Goal: Task Accomplishment & Management: Use online tool/utility

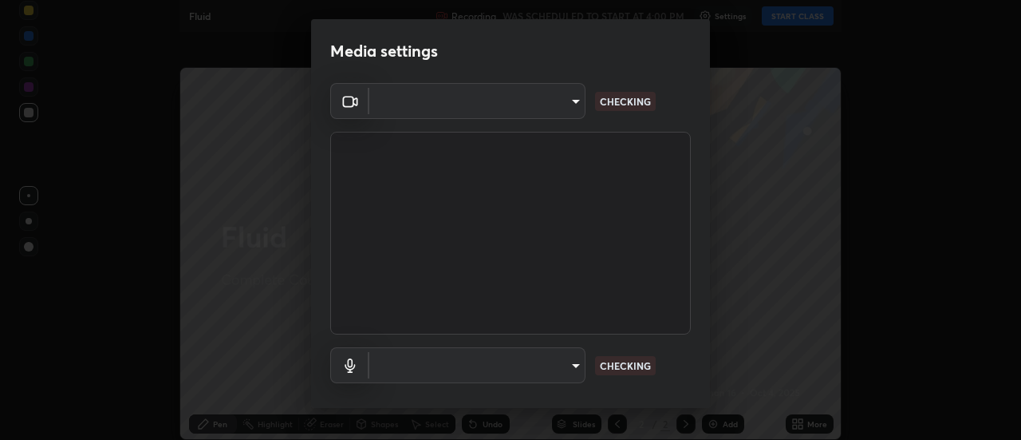
type input "b63bf8d4be001456b007e27562af51addf9deb8236f2337857bb01a3f85ddd7f"
type input "03d17c1189c1a383473197da174a6e0c0c9de8d551f80f607002ee3dec179969"
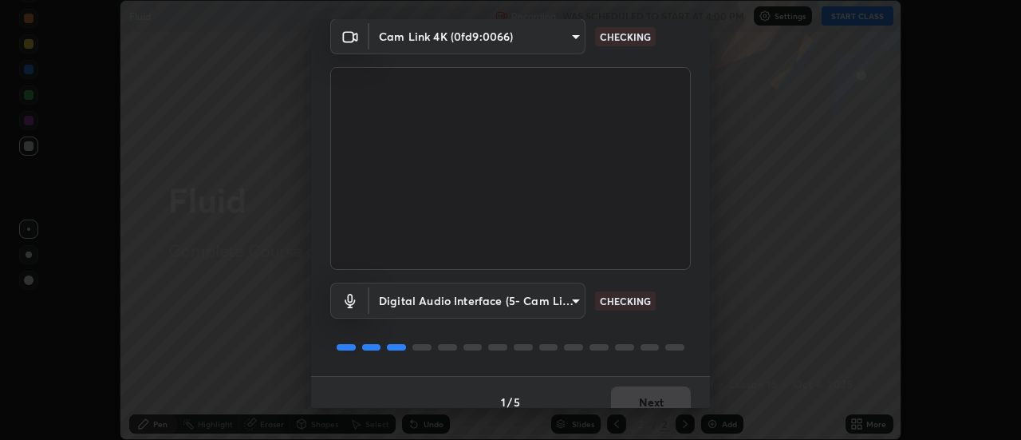
scroll to position [84, 0]
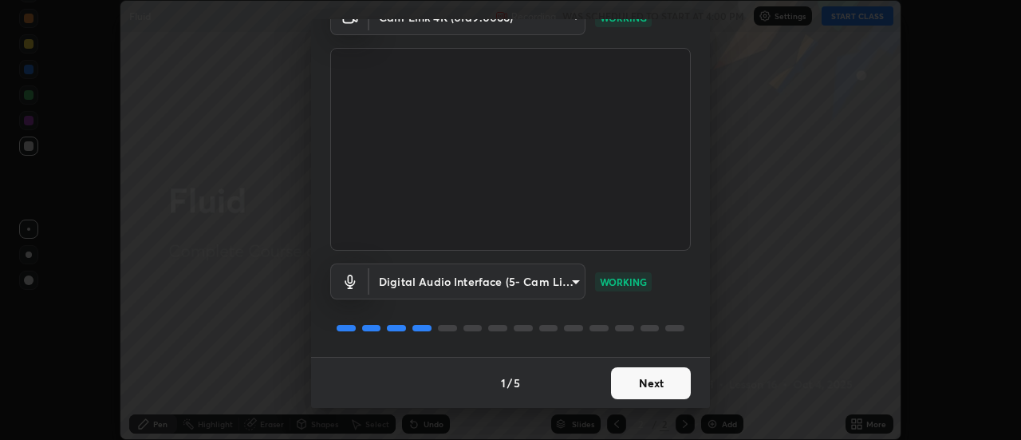
click at [663, 386] on button "Next" at bounding box center [651, 383] width 80 height 32
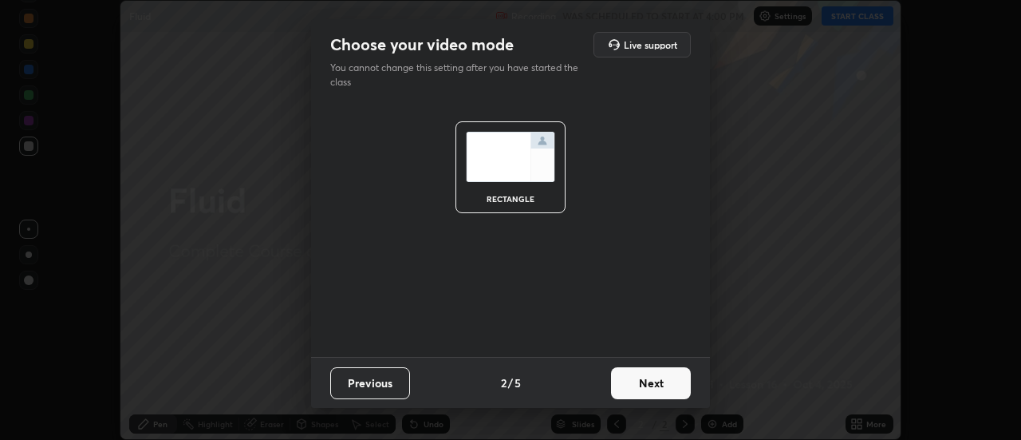
scroll to position [0, 0]
click at [658, 390] on button "Next" at bounding box center [651, 383] width 80 height 32
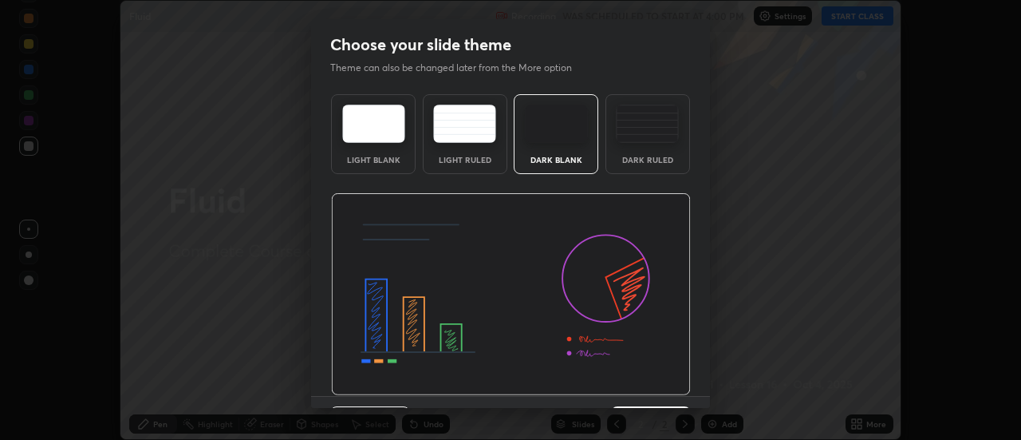
click at [663, 390] on img at bounding box center [511, 294] width 360 height 203
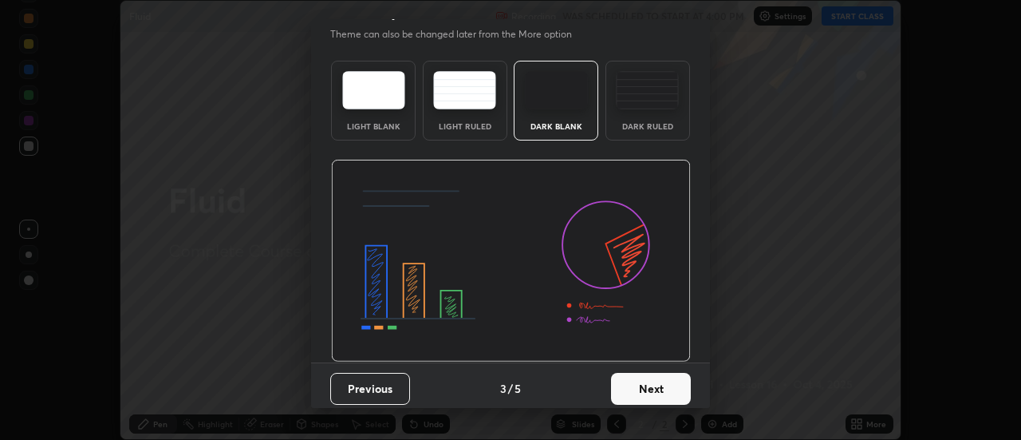
scroll to position [39, 0]
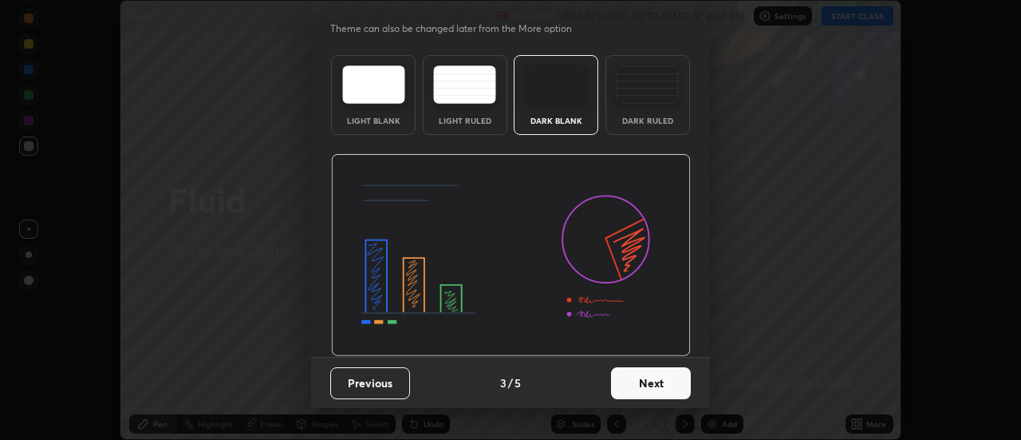
click at [666, 388] on button "Next" at bounding box center [651, 383] width 80 height 32
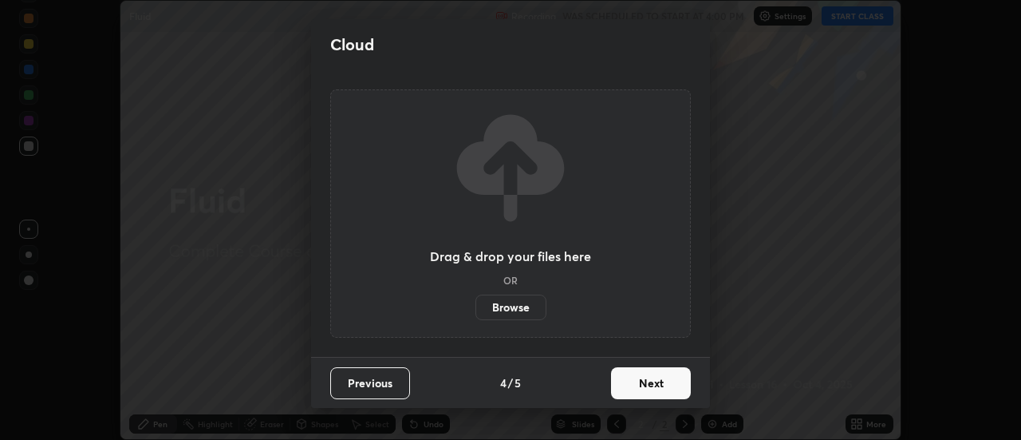
scroll to position [0, 0]
click at [664, 383] on button "Next" at bounding box center [651, 383] width 80 height 32
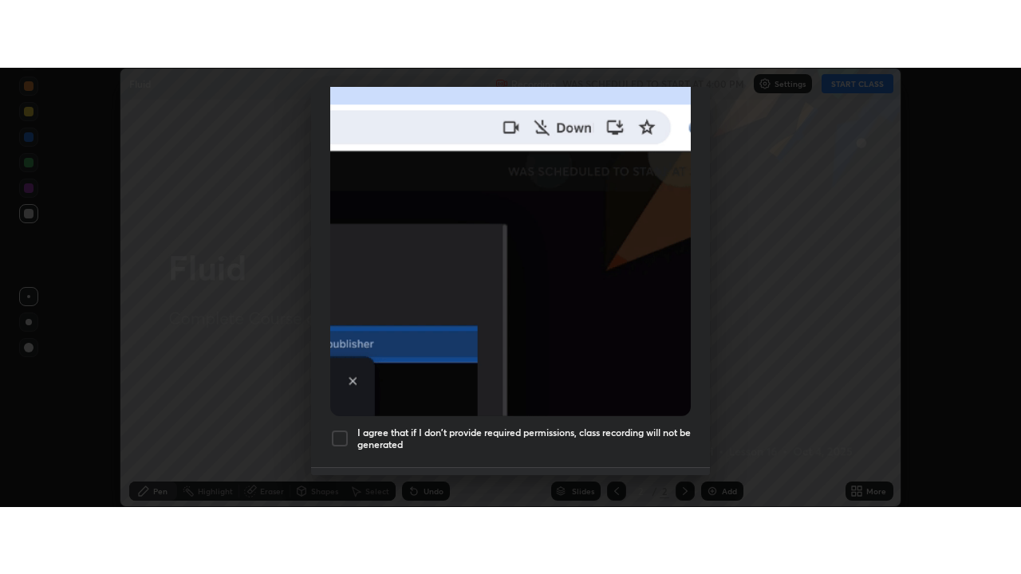
scroll to position [374, 0]
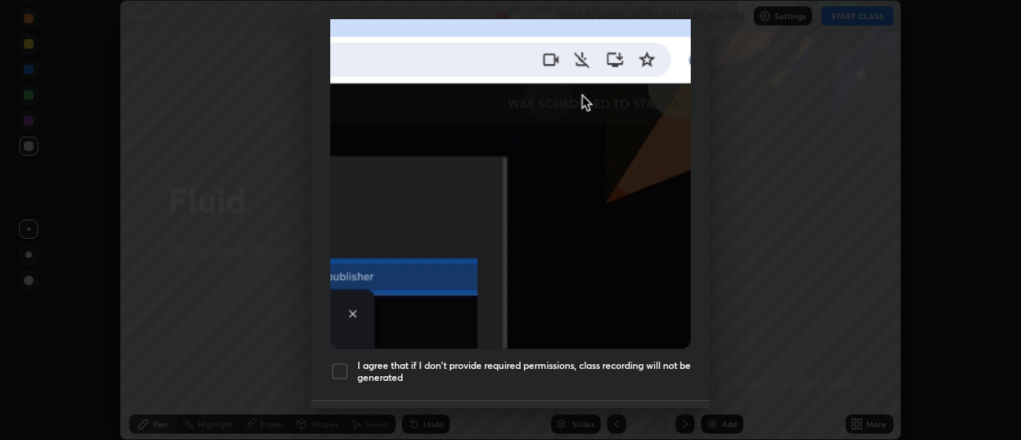
click at [488, 363] on h5 "I agree that if I don't provide required permissions, class recording will not …" at bounding box center [523, 371] width 333 height 25
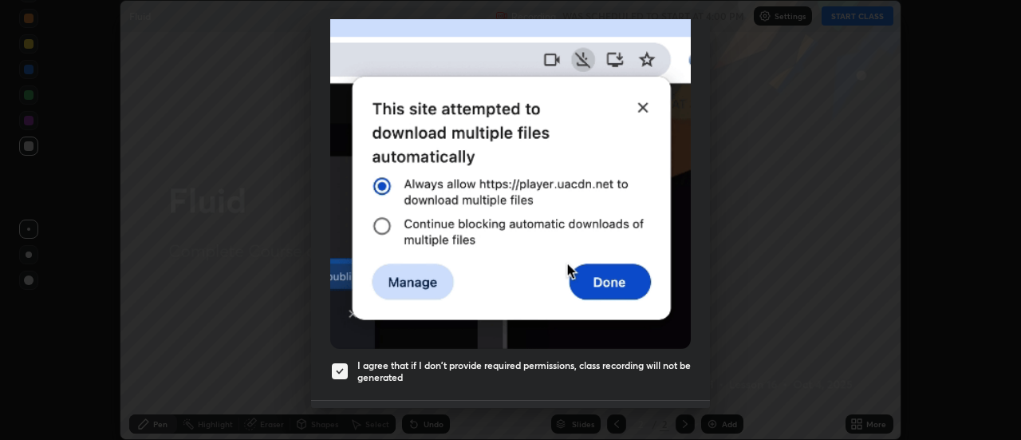
click at [634, 410] on button "Done" at bounding box center [651, 426] width 80 height 32
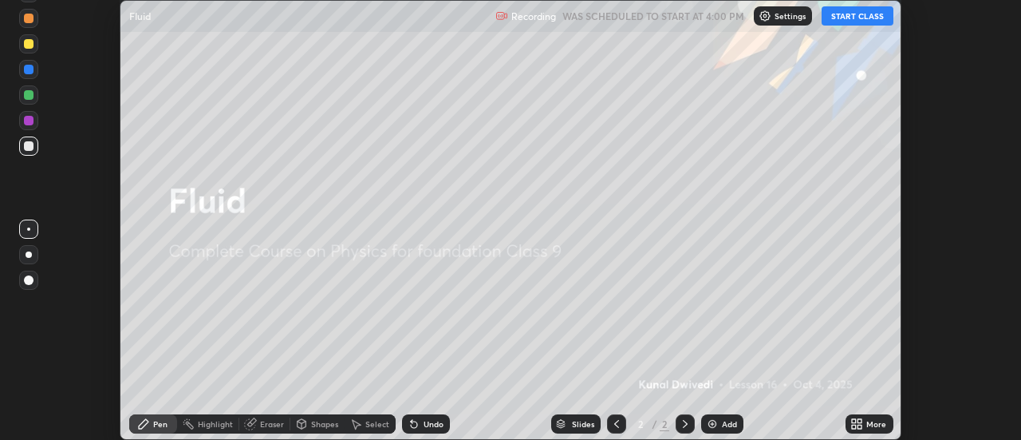
click at [858, 21] on button "START CLASS" at bounding box center [858, 15] width 72 height 19
click at [860, 424] on icon at bounding box center [856, 423] width 13 height 13
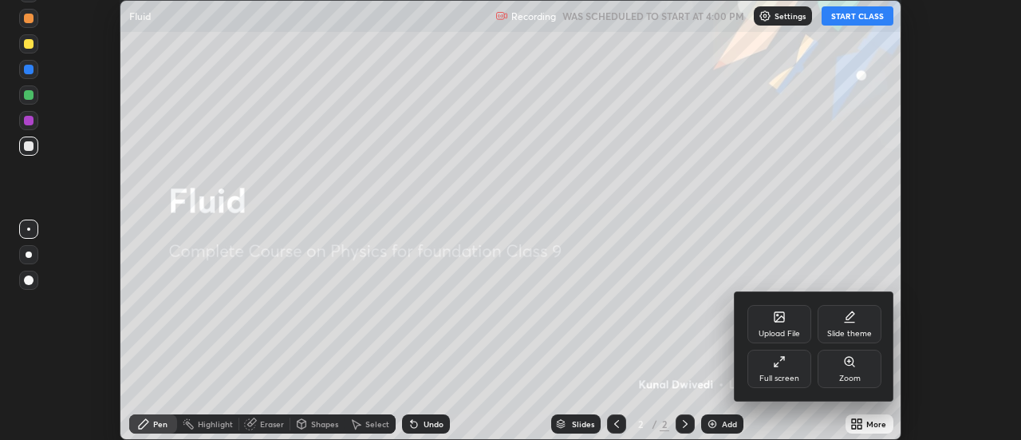
click at [777, 329] on div "Upload File" at bounding box center [779, 333] width 41 height 8
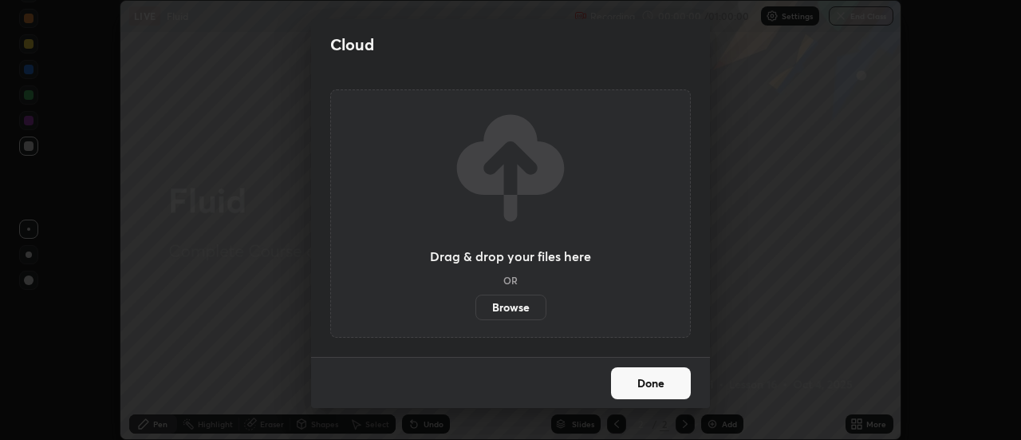
click at [521, 304] on label "Browse" at bounding box center [510, 307] width 71 height 26
click at [475, 304] on input "Browse" at bounding box center [475, 307] width 0 height 26
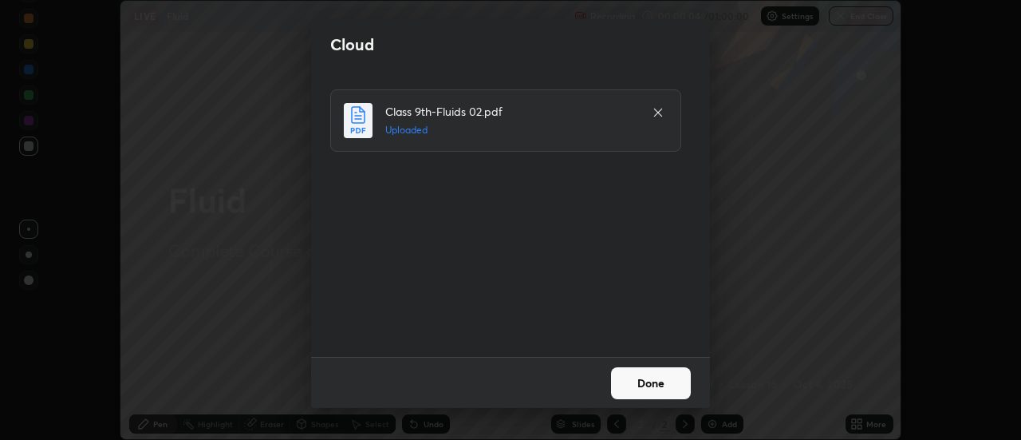
click at [670, 391] on button "Done" at bounding box center [651, 383] width 80 height 32
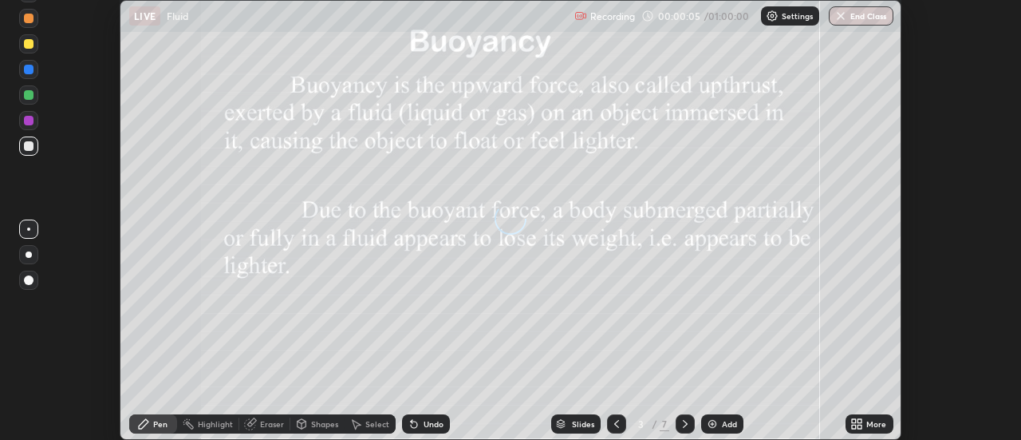
click at [873, 423] on div "More" at bounding box center [876, 424] width 20 height 8
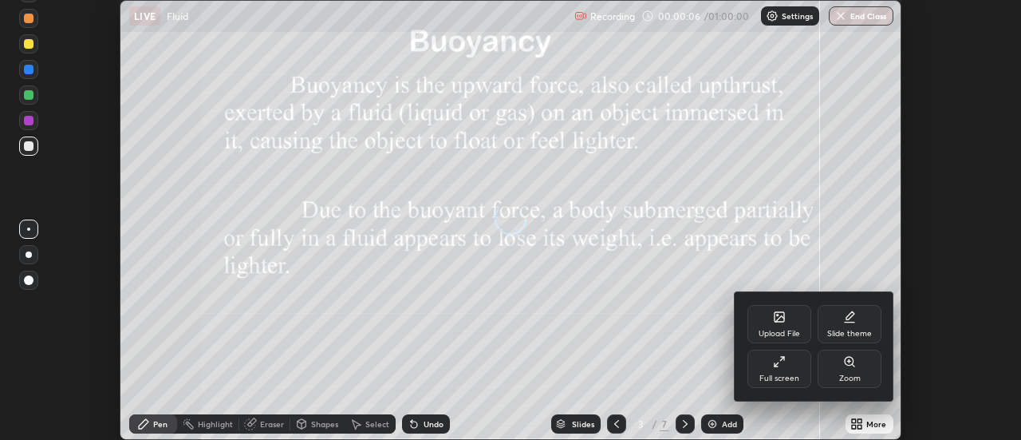
click at [792, 367] on div "Full screen" at bounding box center [779, 368] width 64 height 38
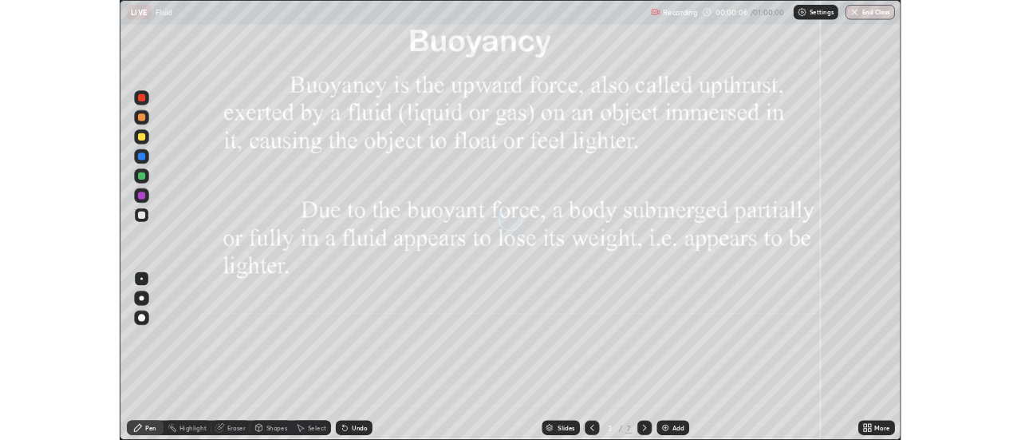
scroll to position [574, 1021]
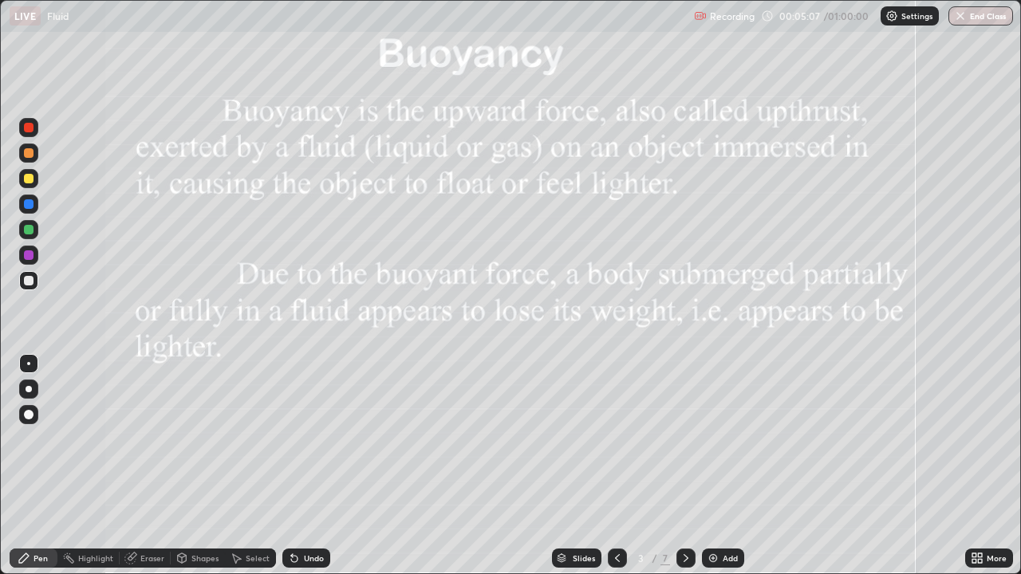
click at [31, 205] on div at bounding box center [29, 204] width 10 height 10
click at [31, 256] on div at bounding box center [29, 255] width 10 height 10
click at [32, 283] on div at bounding box center [29, 281] width 10 height 10
click at [26, 233] on div at bounding box center [29, 230] width 10 height 10
click at [807, 439] on div "Slides 3 / 7 Add" at bounding box center [647, 558] width 635 height 32
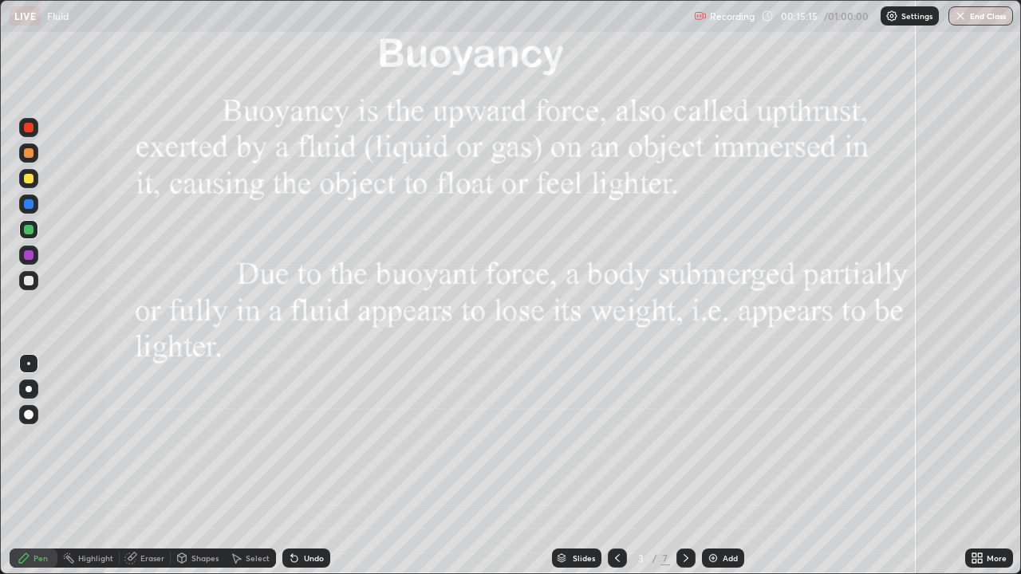
click at [707, 439] on img at bounding box center [713, 558] width 13 height 13
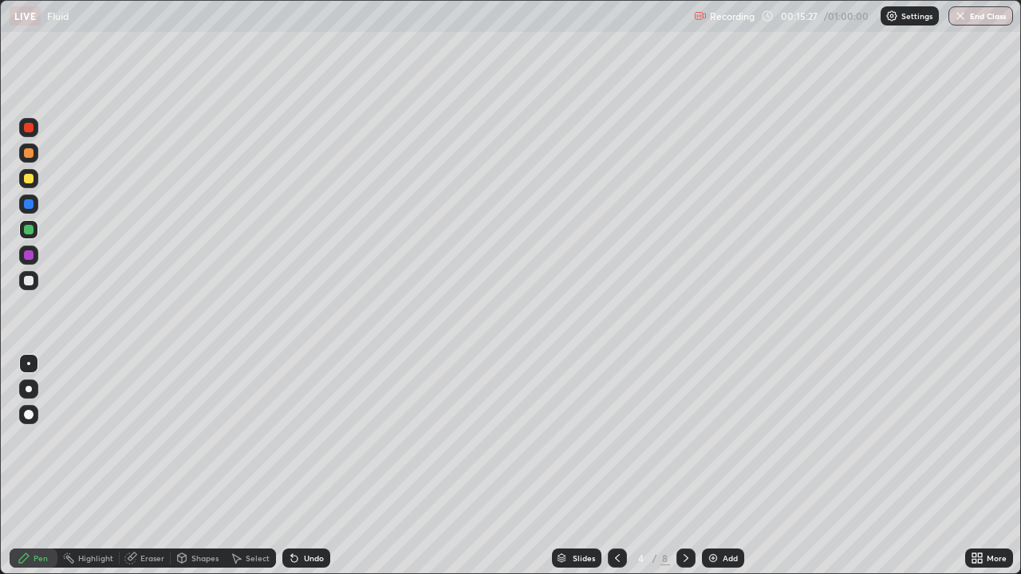
click at [29, 279] on div at bounding box center [29, 281] width 10 height 10
click at [29, 256] on div at bounding box center [29, 255] width 10 height 10
click at [30, 205] on div at bounding box center [29, 204] width 10 height 10
click at [33, 183] on div at bounding box center [28, 178] width 19 height 19
click at [25, 254] on div at bounding box center [29, 255] width 10 height 10
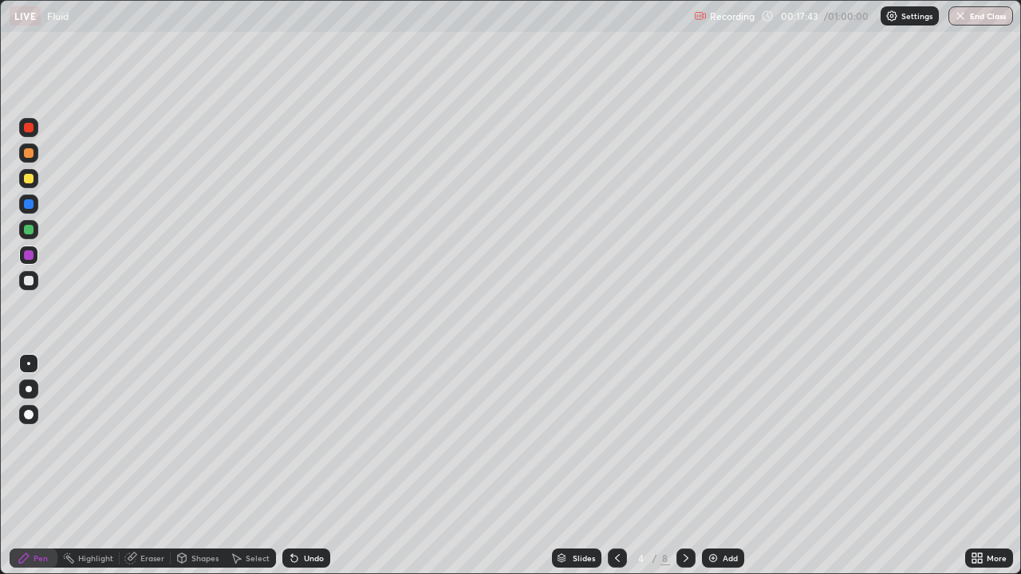
click at [29, 365] on div at bounding box center [28, 363] width 3 height 3
click at [24, 281] on div at bounding box center [29, 281] width 10 height 10
click at [302, 439] on div "Undo" at bounding box center [306, 558] width 48 height 19
click at [618, 439] on icon at bounding box center [617, 558] width 13 height 13
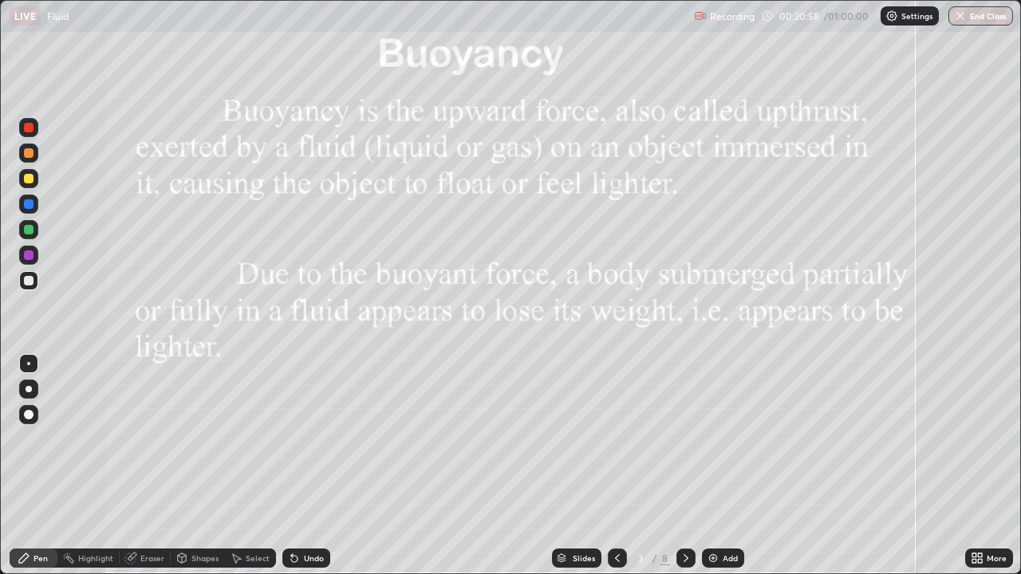
click at [684, 439] on icon at bounding box center [686, 558] width 13 height 13
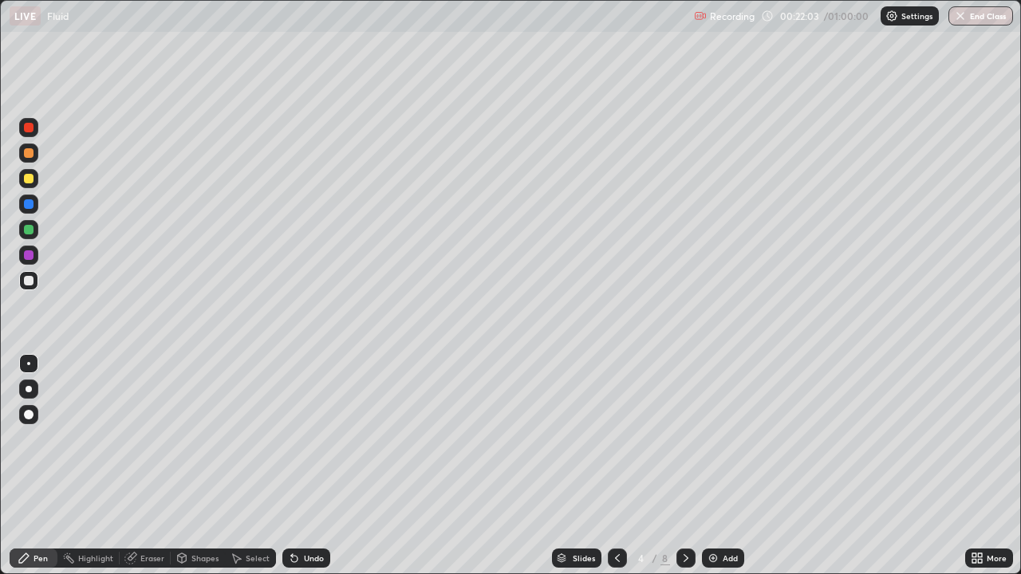
click at [310, 439] on div "Undo" at bounding box center [314, 558] width 20 height 8
click at [684, 439] on icon at bounding box center [686, 558] width 13 height 13
click at [686, 439] on icon at bounding box center [686, 558] width 13 height 13
click at [33, 256] on div at bounding box center [29, 255] width 10 height 10
click at [22, 280] on div at bounding box center [28, 280] width 19 height 19
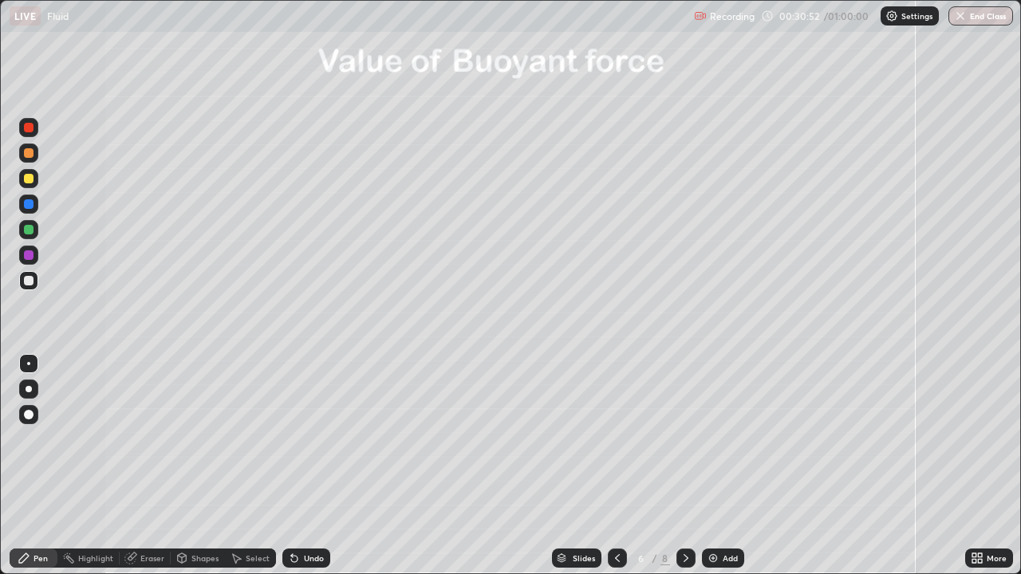
click at [304, 439] on div "Undo" at bounding box center [314, 558] width 20 height 8
click at [304, 439] on div "Undo" at bounding box center [306, 558] width 48 height 19
click at [26, 231] on div at bounding box center [29, 230] width 10 height 10
click at [30, 181] on div at bounding box center [29, 179] width 10 height 10
click at [312, 439] on div "Undo" at bounding box center [314, 558] width 20 height 8
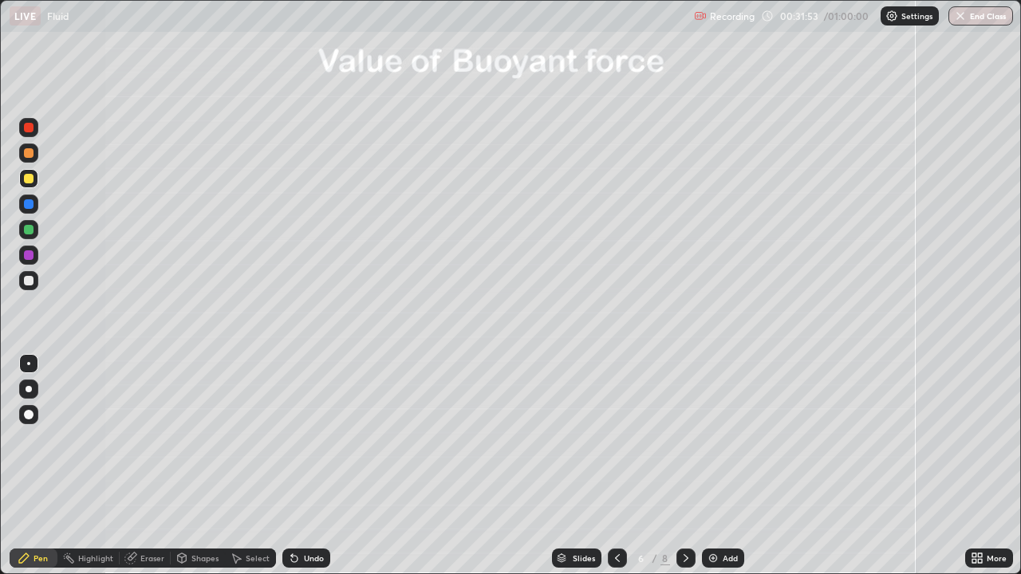
click at [312, 439] on div "Undo" at bounding box center [314, 558] width 20 height 8
click at [29, 228] on div at bounding box center [29, 230] width 10 height 10
click at [295, 439] on div "Undo" at bounding box center [306, 558] width 48 height 19
click at [306, 439] on div "Undo" at bounding box center [314, 558] width 20 height 8
click at [26, 280] on div at bounding box center [29, 281] width 10 height 10
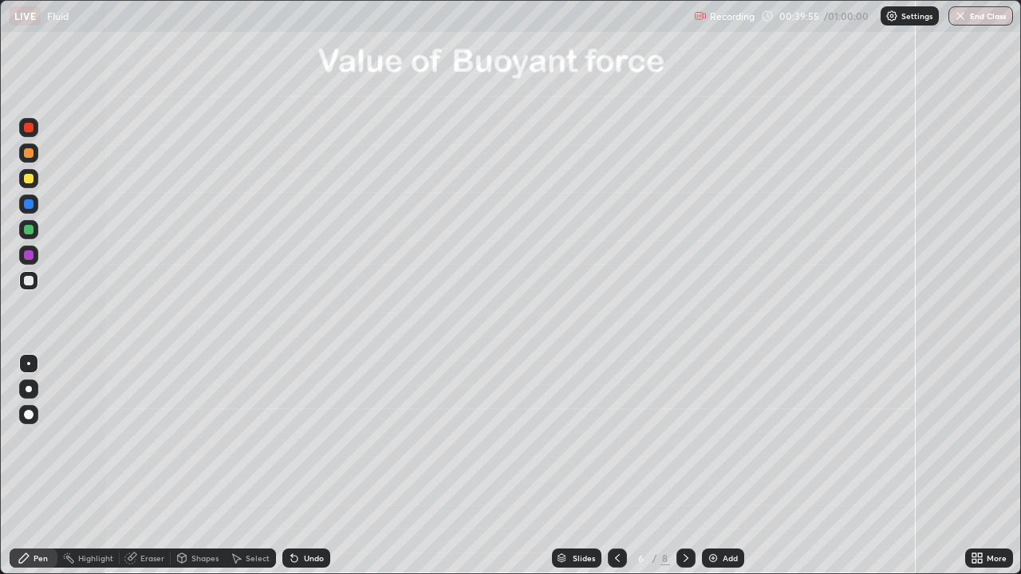
click at [708, 439] on img at bounding box center [713, 558] width 13 height 13
click at [614, 439] on icon at bounding box center [617, 558] width 13 height 13
click at [685, 439] on icon at bounding box center [686, 558] width 13 height 13
click at [26, 231] on div at bounding box center [29, 230] width 10 height 10
click at [33, 280] on div at bounding box center [29, 281] width 10 height 10
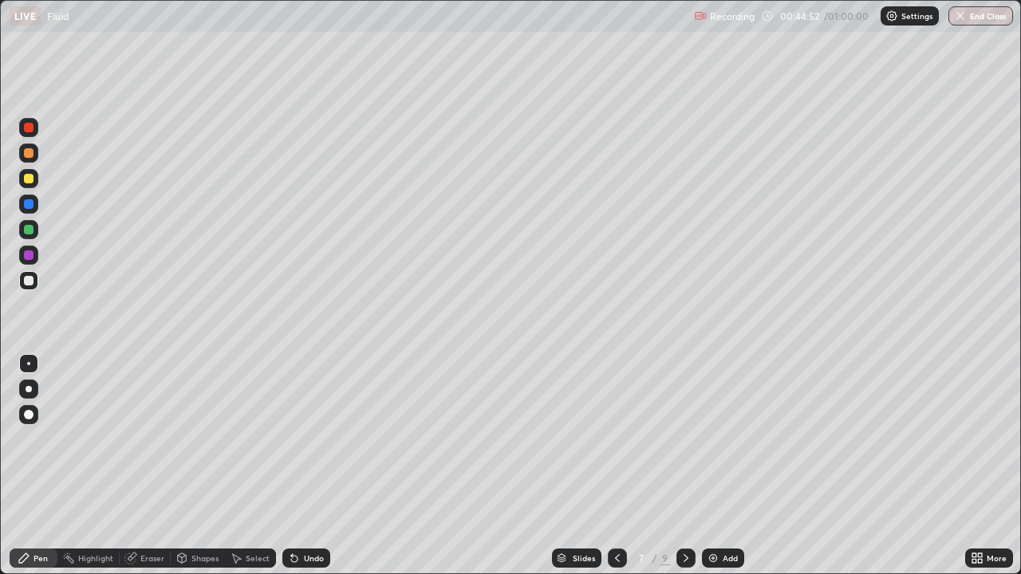
click at [31, 228] on div at bounding box center [29, 230] width 10 height 10
click at [29, 278] on div at bounding box center [29, 281] width 10 height 10
click at [147, 439] on div "Eraser" at bounding box center [152, 558] width 24 height 8
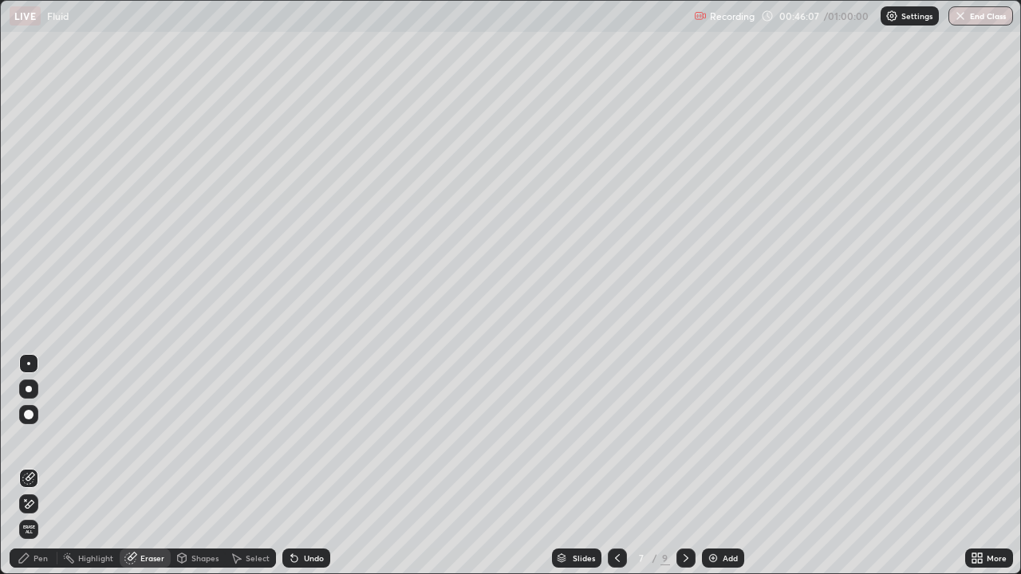
click at [40, 439] on div "Pen" at bounding box center [41, 558] width 14 height 8
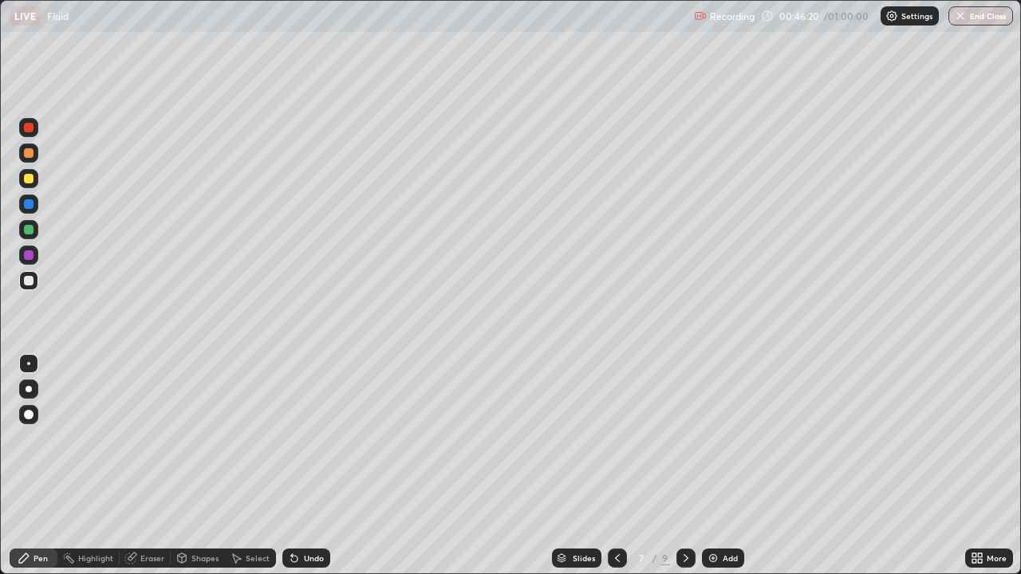
click at [312, 439] on div "Undo" at bounding box center [314, 558] width 20 height 8
click at [310, 439] on div "Undo" at bounding box center [306, 558] width 48 height 19
click at [311, 439] on div "Undo" at bounding box center [306, 558] width 48 height 19
click at [308, 439] on div "Undo" at bounding box center [314, 558] width 20 height 8
click at [304, 439] on div "Undo" at bounding box center [314, 558] width 20 height 8
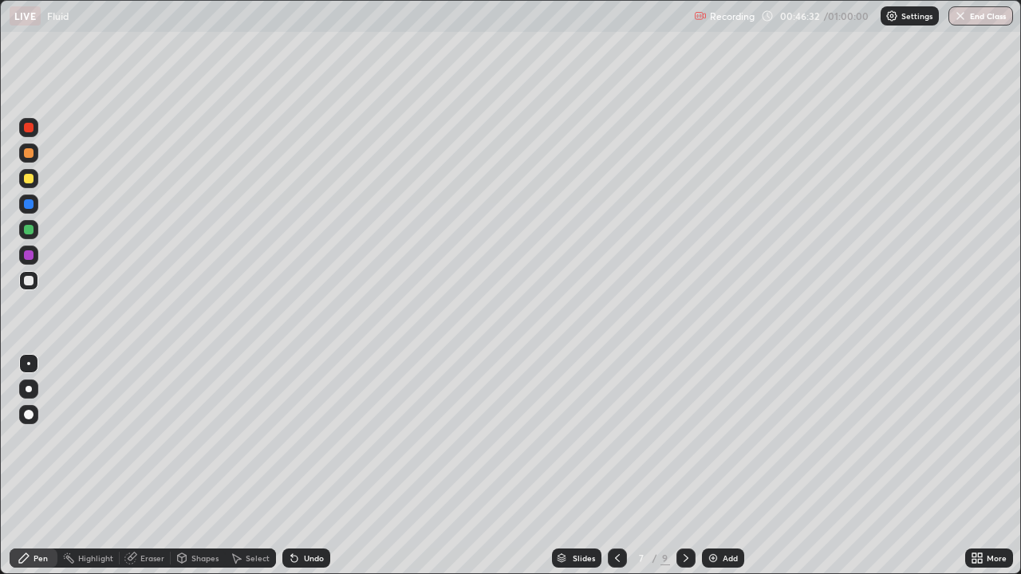
click at [304, 439] on div "Undo" at bounding box center [314, 558] width 20 height 8
click at [29, 234] on div at bounding box center [29, 230] width 10 height 10
click at [26, 282] on div at bounding box center [29, 281] width 10 height 10
click at [28, 255] on div at bounding box center [29, 255] width 10 height 10
click at [27, 281] on div at bounding box center [29, 281] width 10 height 10
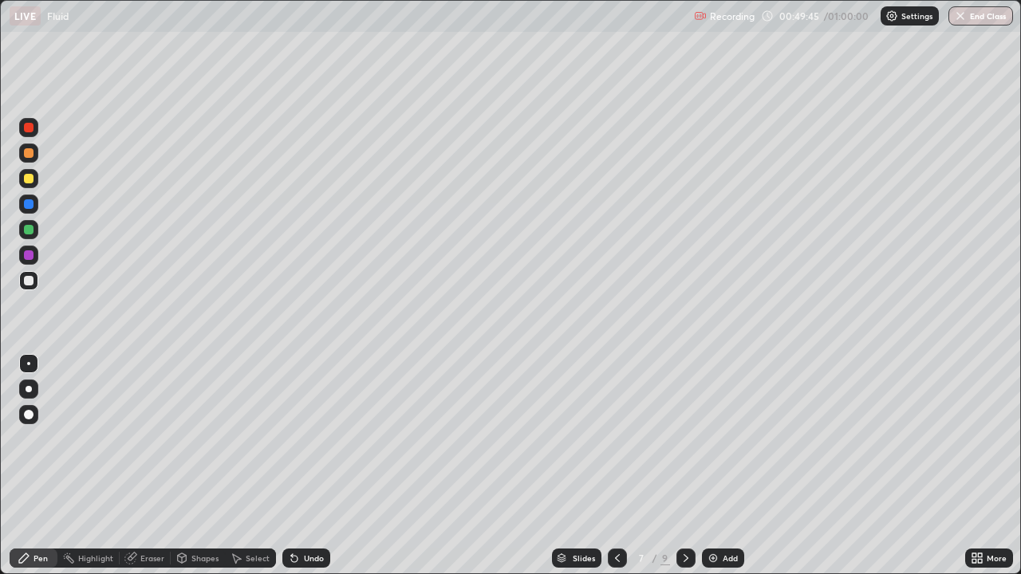
click at [32, 236] on div at bounding box center [28, 229] width 19 height 19
click at [710, 439] on img at bounding box center [713, 558] width 13 height 13
click at [27, 278] on div at bounding box center [29, 281] width 10 height 10
click at [31, 230] on div at bounding box center [29, 230] width 10 height 10
click at [26, 283] on div at bounding box center [29, 281] width 10 height 10
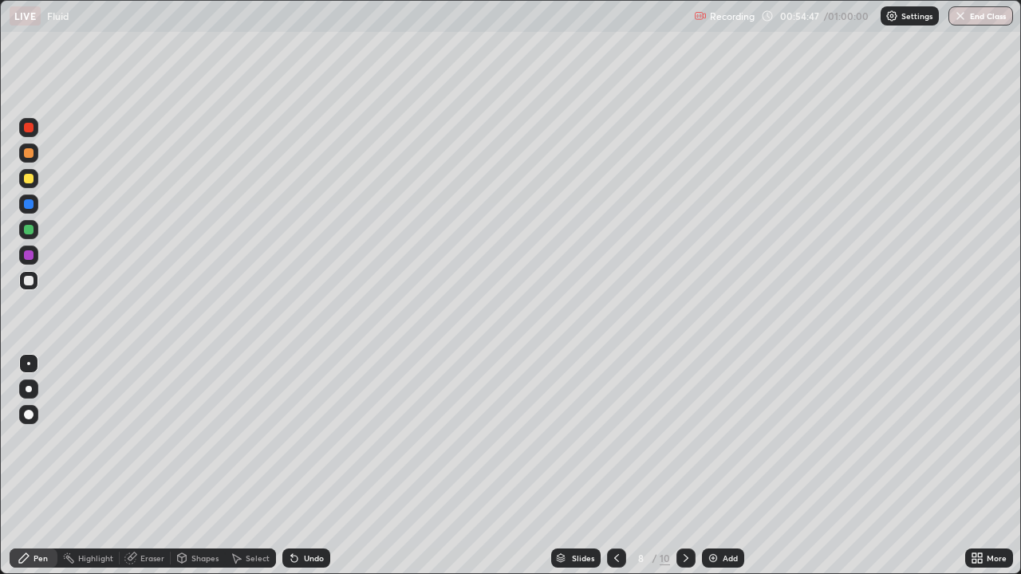
click at [22, 229] on div at bounding box center [28, 229] width 19 height 19
click at [144, 439] on div "Eraser" at bounding box center [145, 558] width 51 height 19
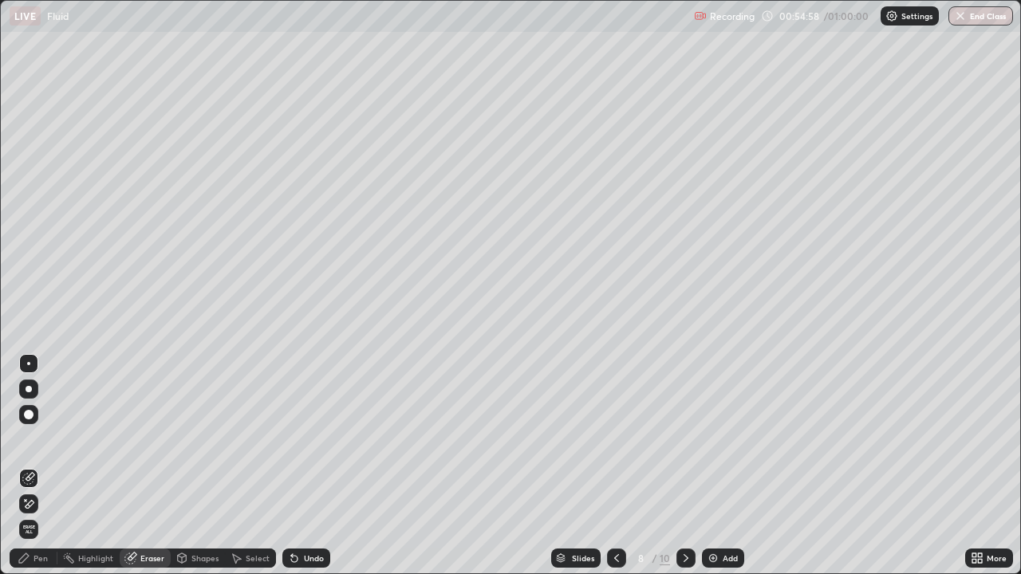
click at [30, 439] on div "Pen" at bounding box center [34, 558] width 48 height 19
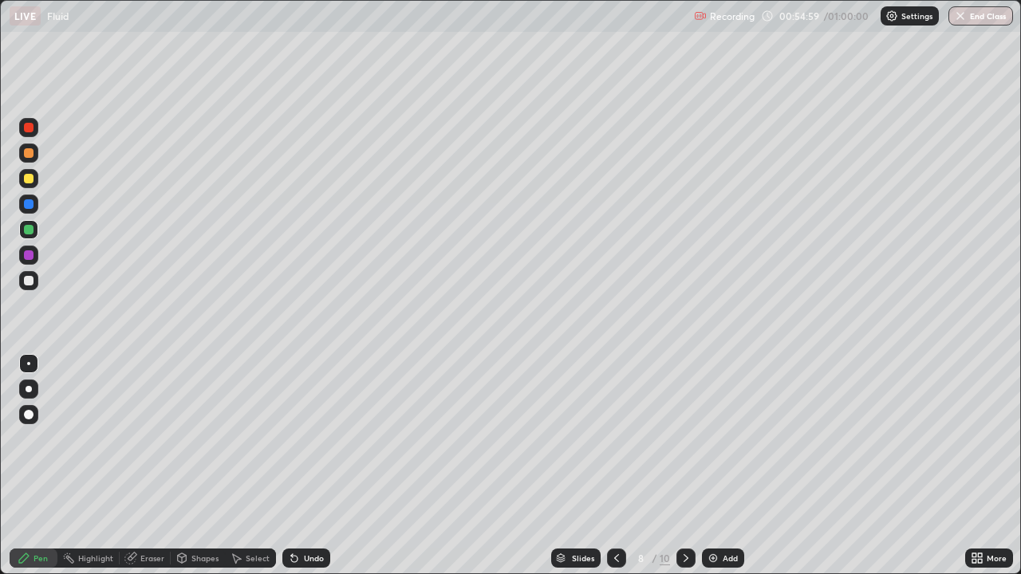
click at [29, 282] on div at bounding box center [29, 281] width 10 height 10
click at [26, 230] on div at bounding box center [29, 230] width 10 height 10
click at [980, 21] on button "End Class" at bounding box center [981, 15] width 63 height 19
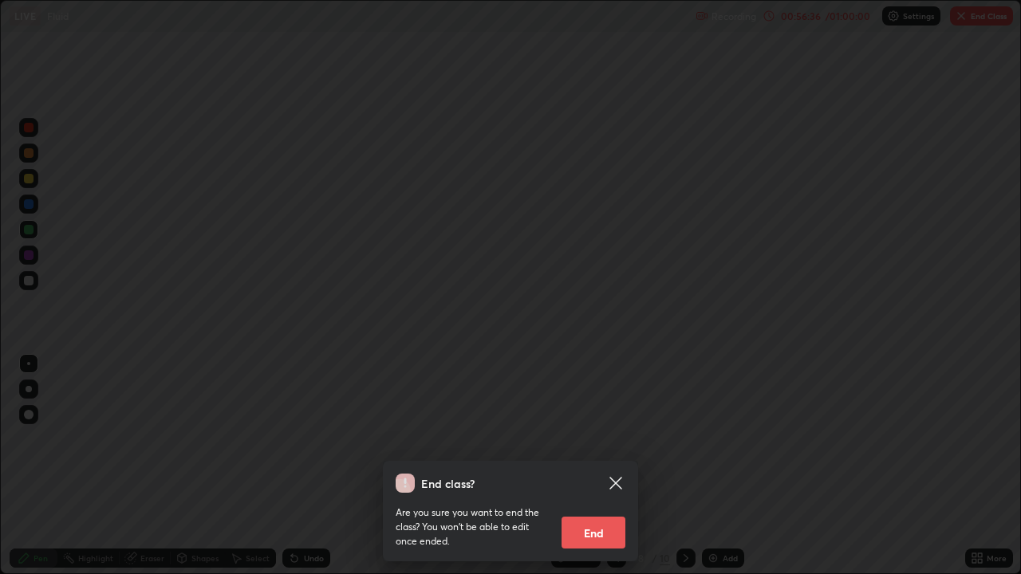
click at [608, 439] on button "End" at bounding box center [594, 533] width 64 height 32
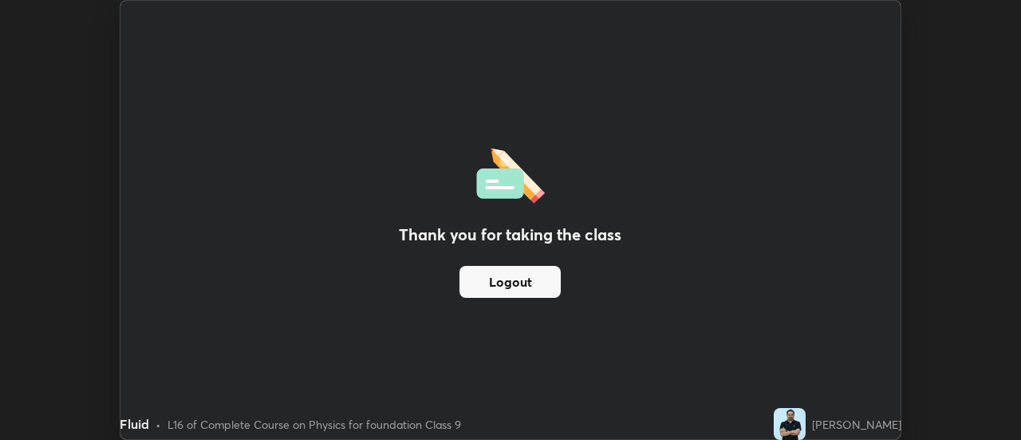
scroll to position [79331, 78749]
